Goal: Navigation & Orientation: Find specific page/section

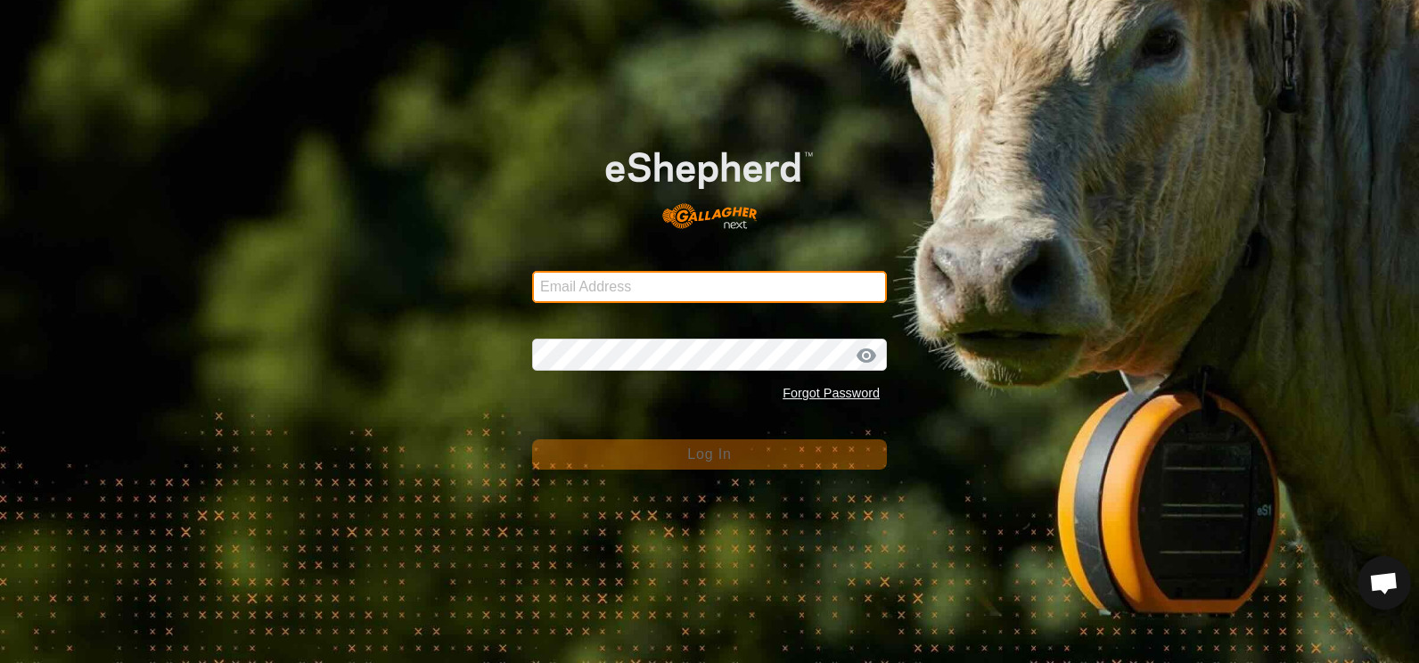
type input "[EMAIL_ADDRESS][DOMAIN_NAME]"
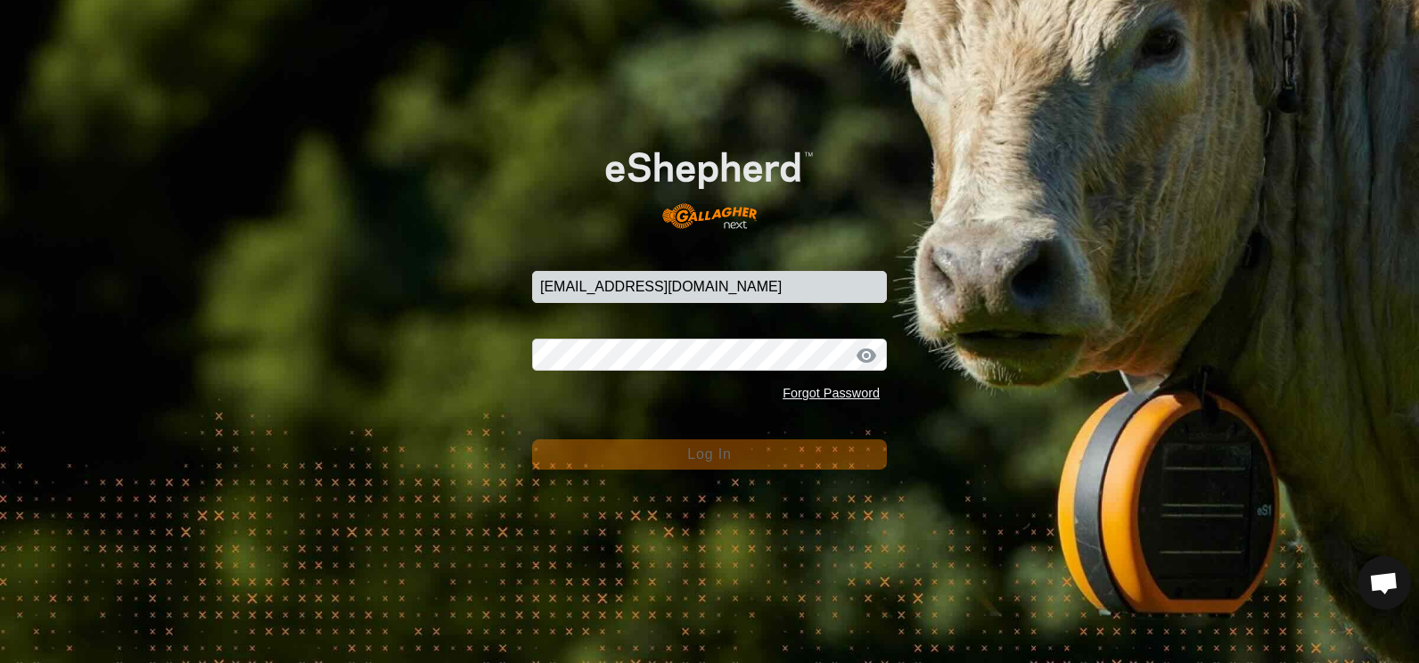
click at [729, 453] on span "Log In" at bounding box center [709, 454] width 44 height 15
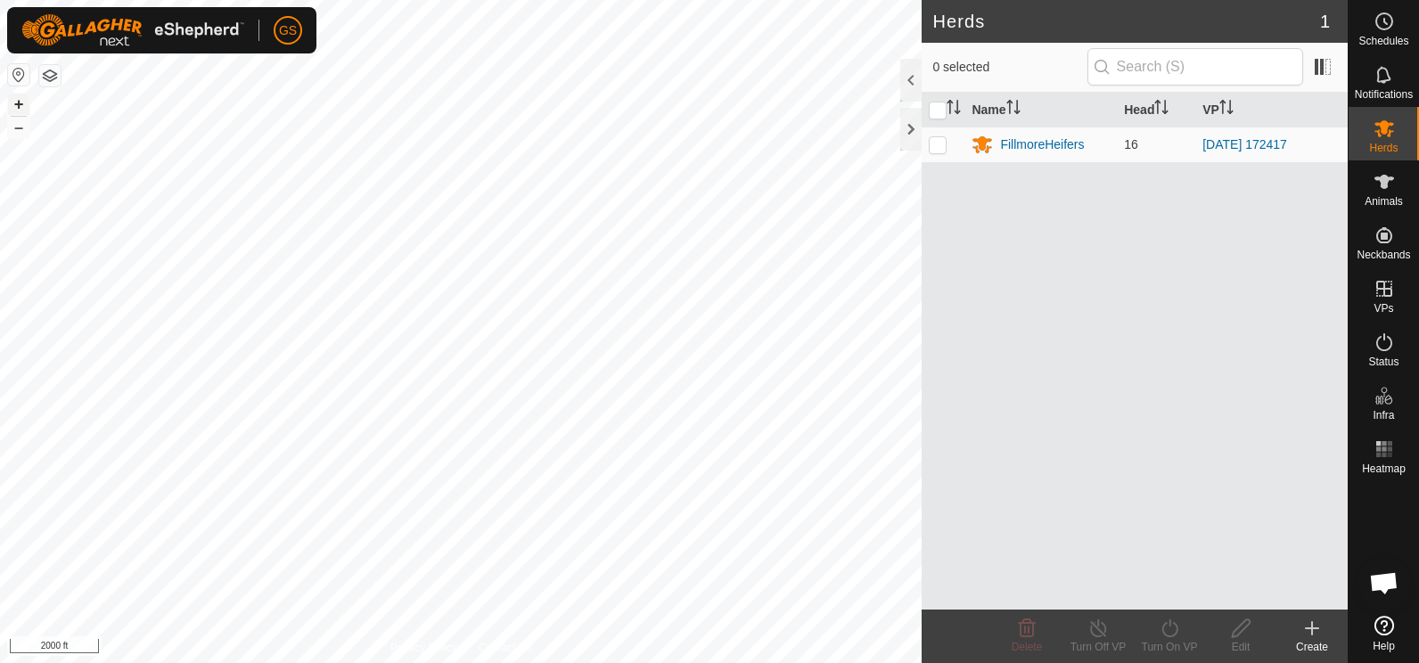
click at [21, 105] on button "+" at bounding box center [18, 104] width 21 height 21
click at [18, 107] on button "+" at bounding box center [18, 104] width 21 height 21
click at [18, 123] on button "–" at bounding box center [18, 127] width 21 height 21
click at [18, 129] on button "–" at bounding box center [18, 127] width 21 height 21
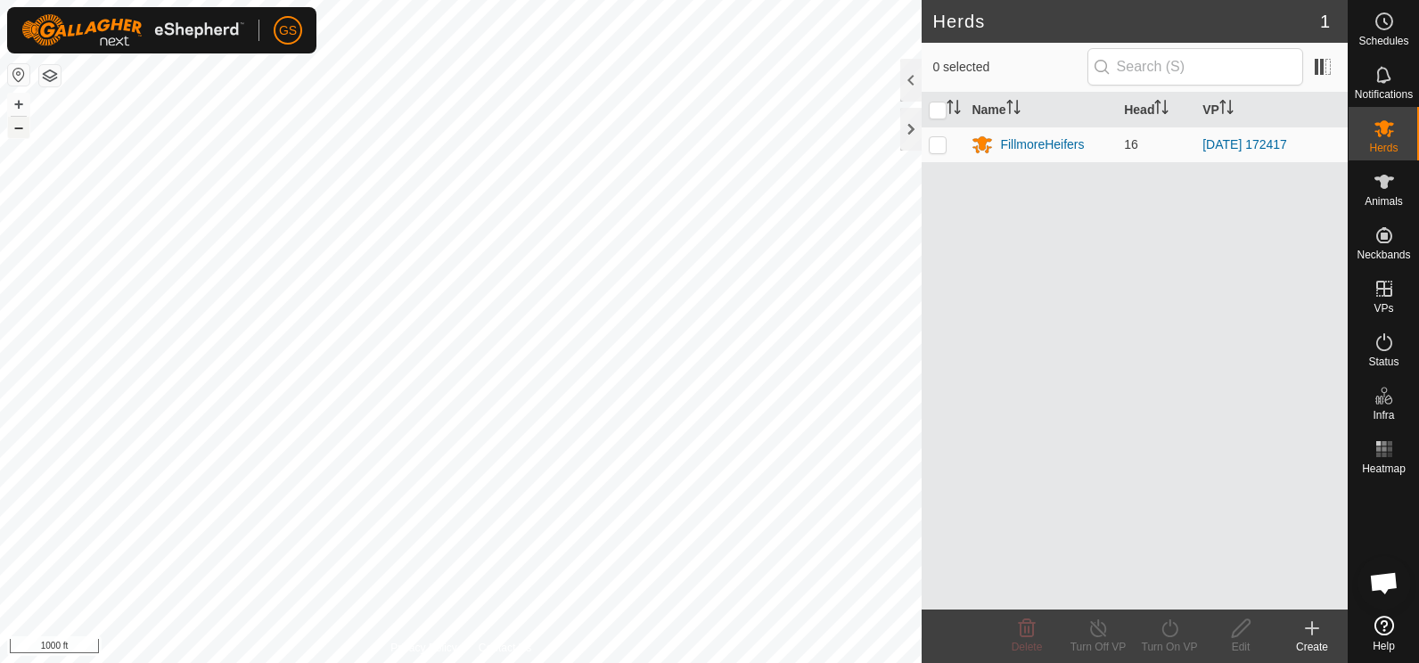
click at [18, 129] on button "–" at bounding box center [18, 127] width 21 height 21
